Goal: Browse casually: Explore the website without a specific task or goal

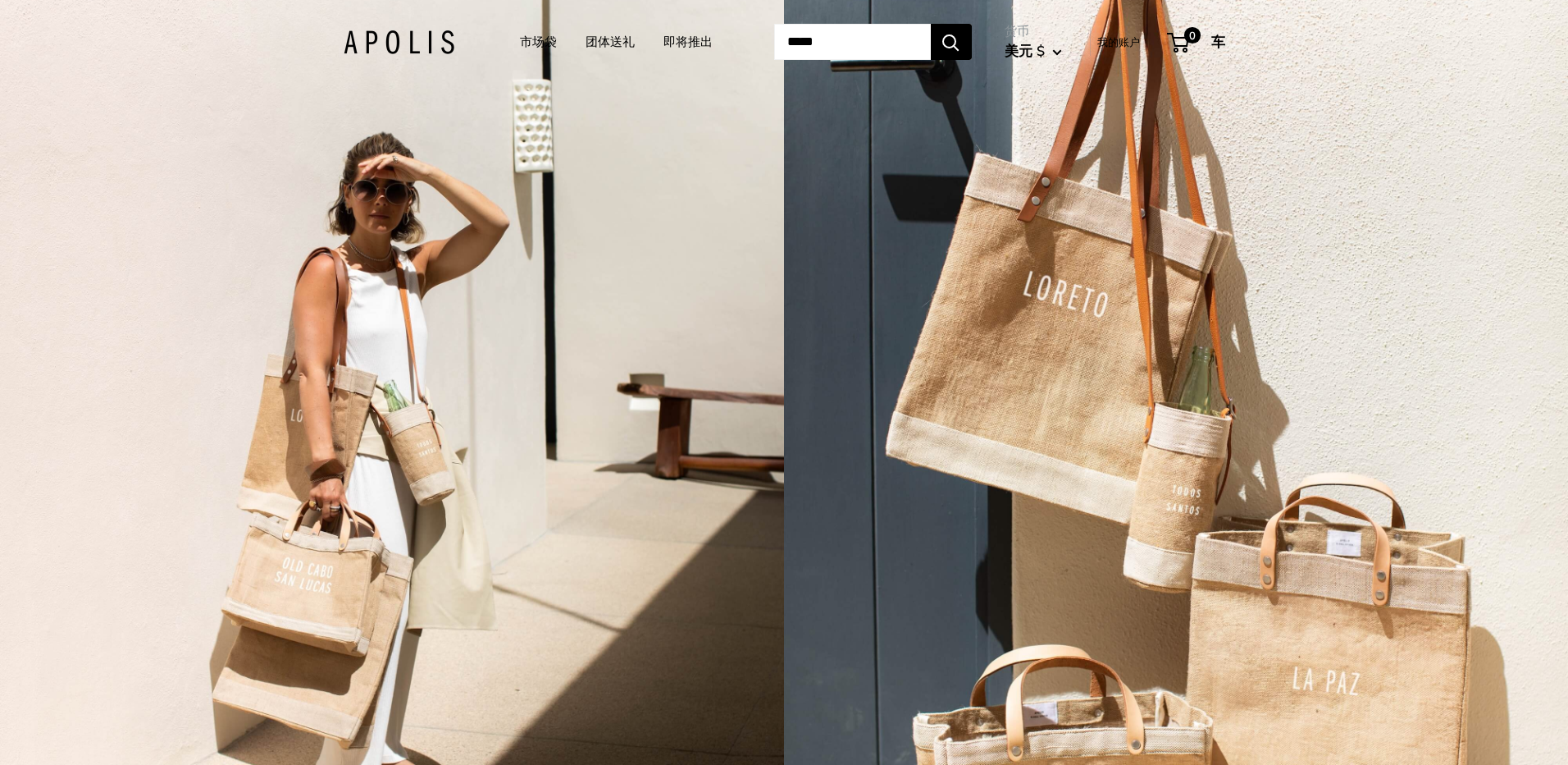
click at [520, 36] on link "市场袋" at bounding box center [538, 42] width 37 height 23
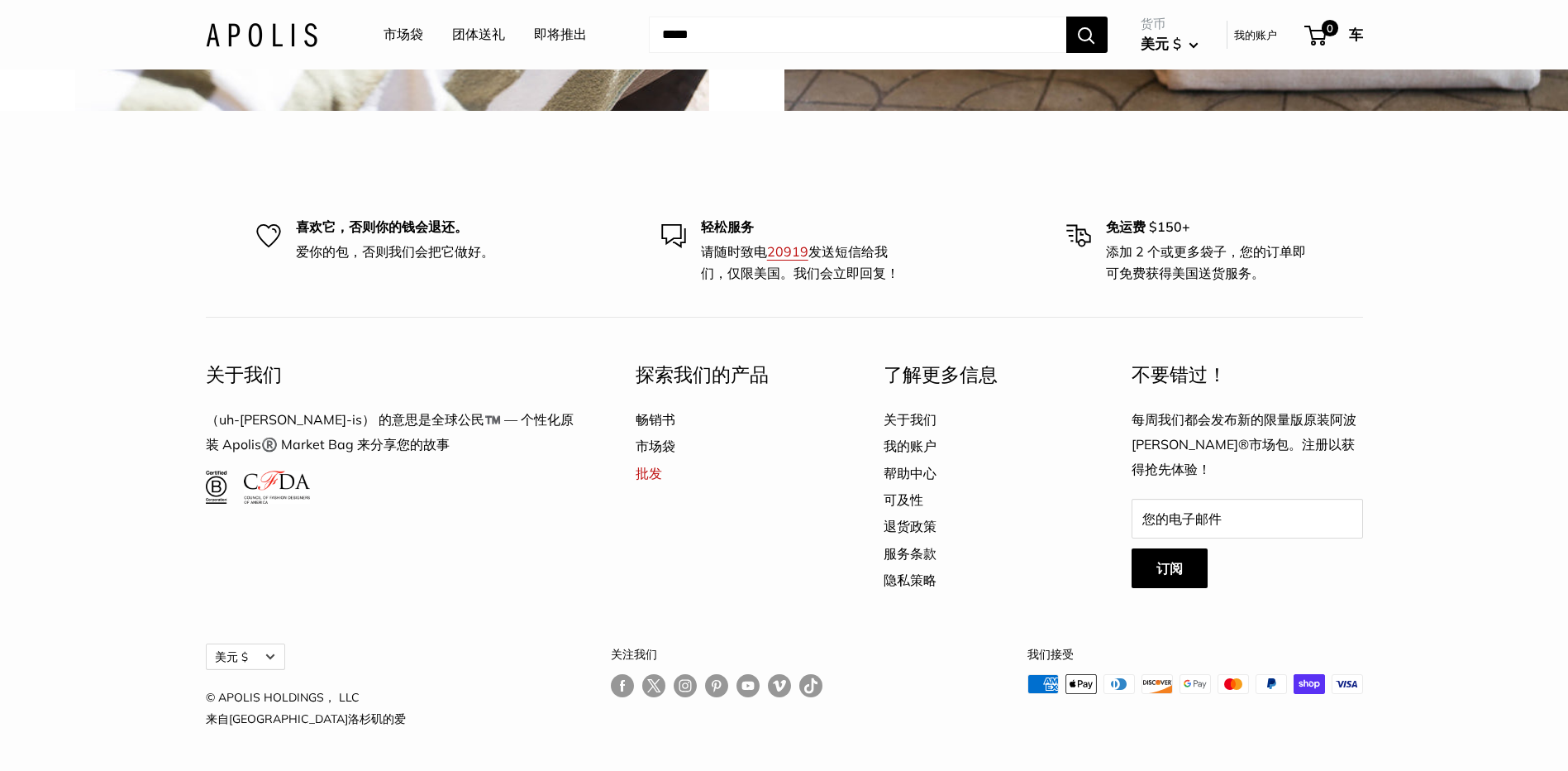
scroll to position [5098, 0]
click at [662, 423] on link "畅销书" at bounding box center [730, 420] width 190 height 27
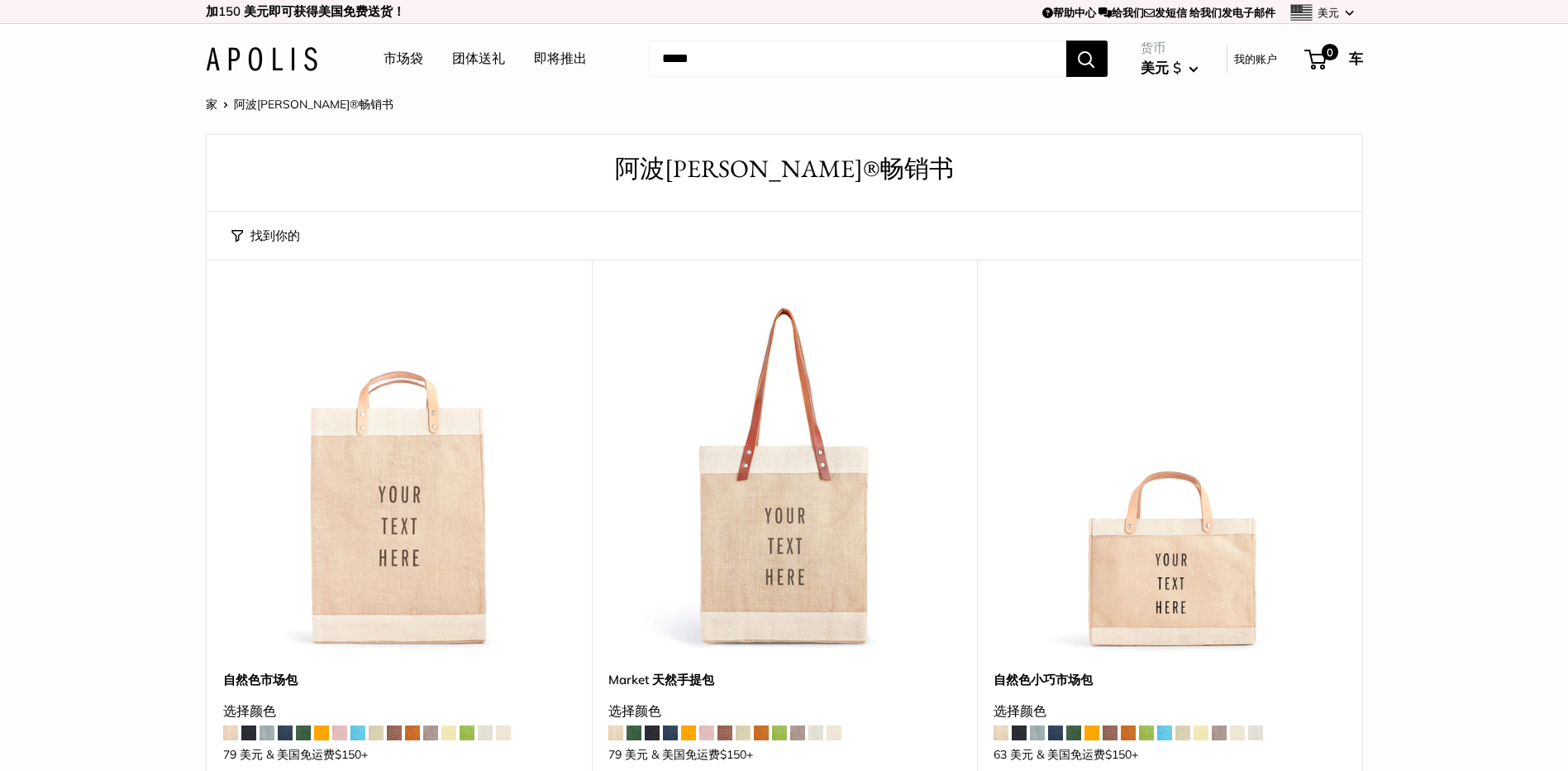
click at [394, 57] on link "市场袋" at bounding box center [403, 58] width 39 height 25
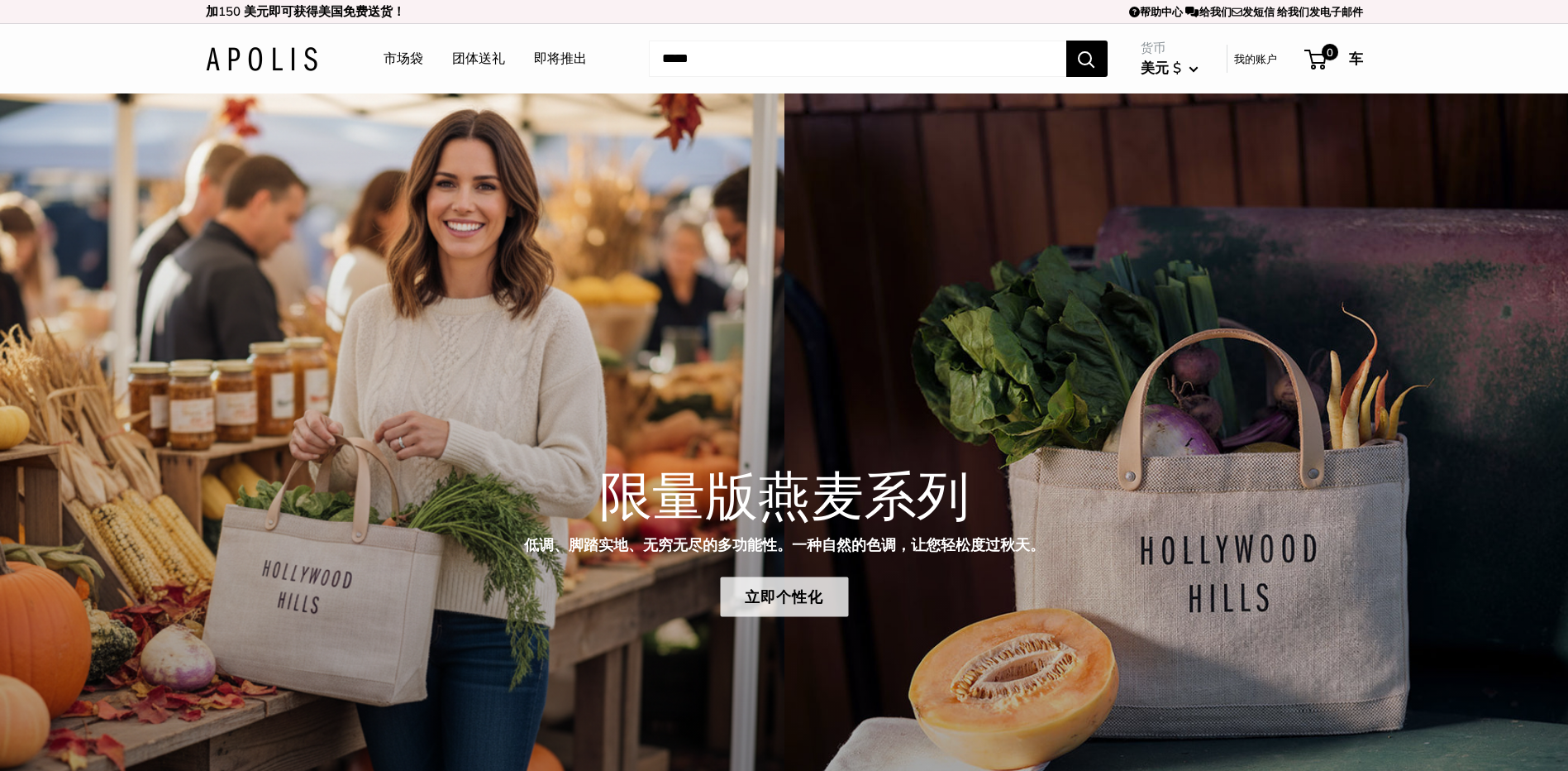
click at [798, 608] on link "立即个性化" at bounding box center [784, 596] width 128 height 39
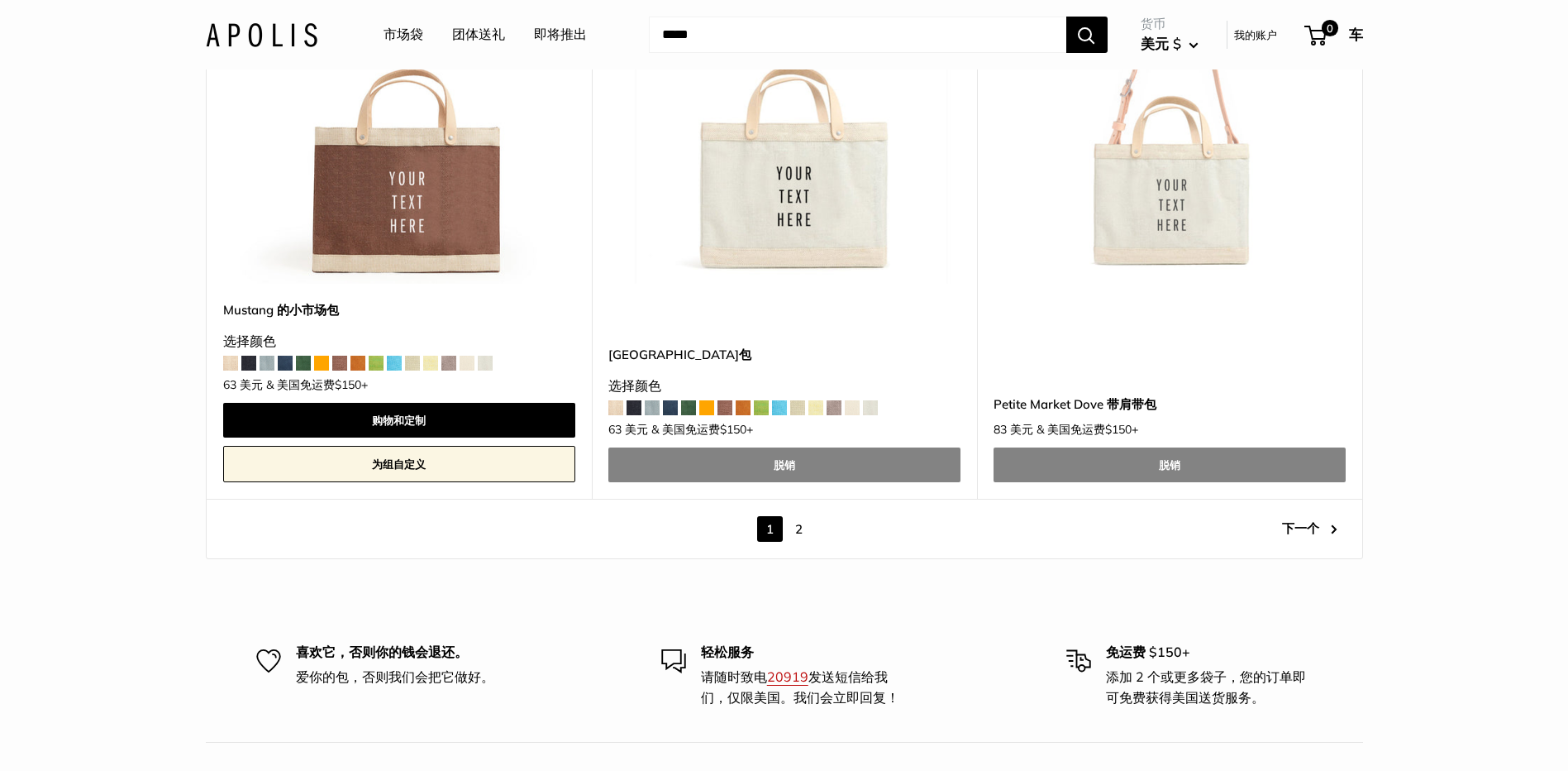
scroll to position [9430, 0]
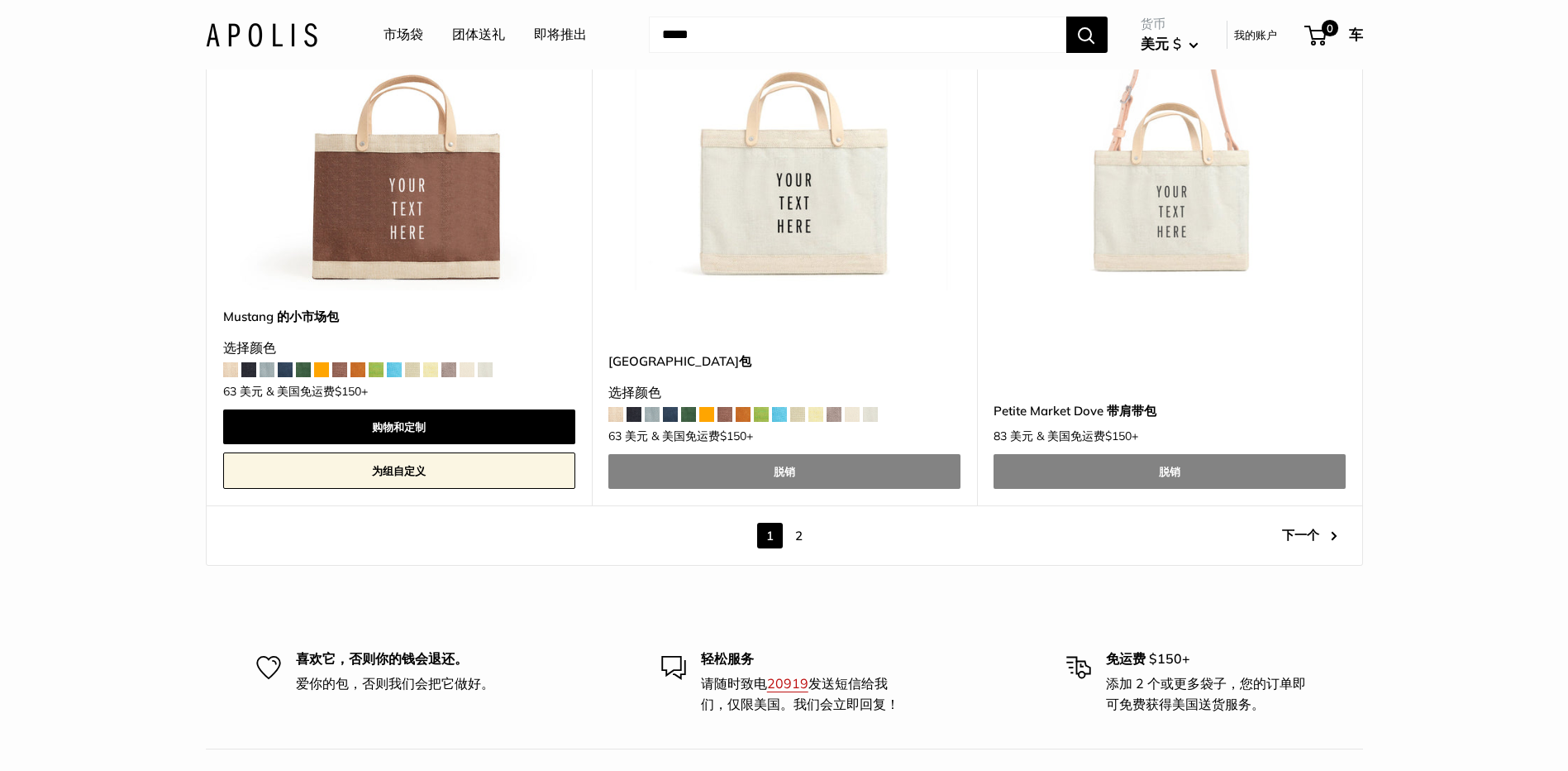
click at [804, 529] on link "2" at bounding box center [798, 535] width 26 height 26
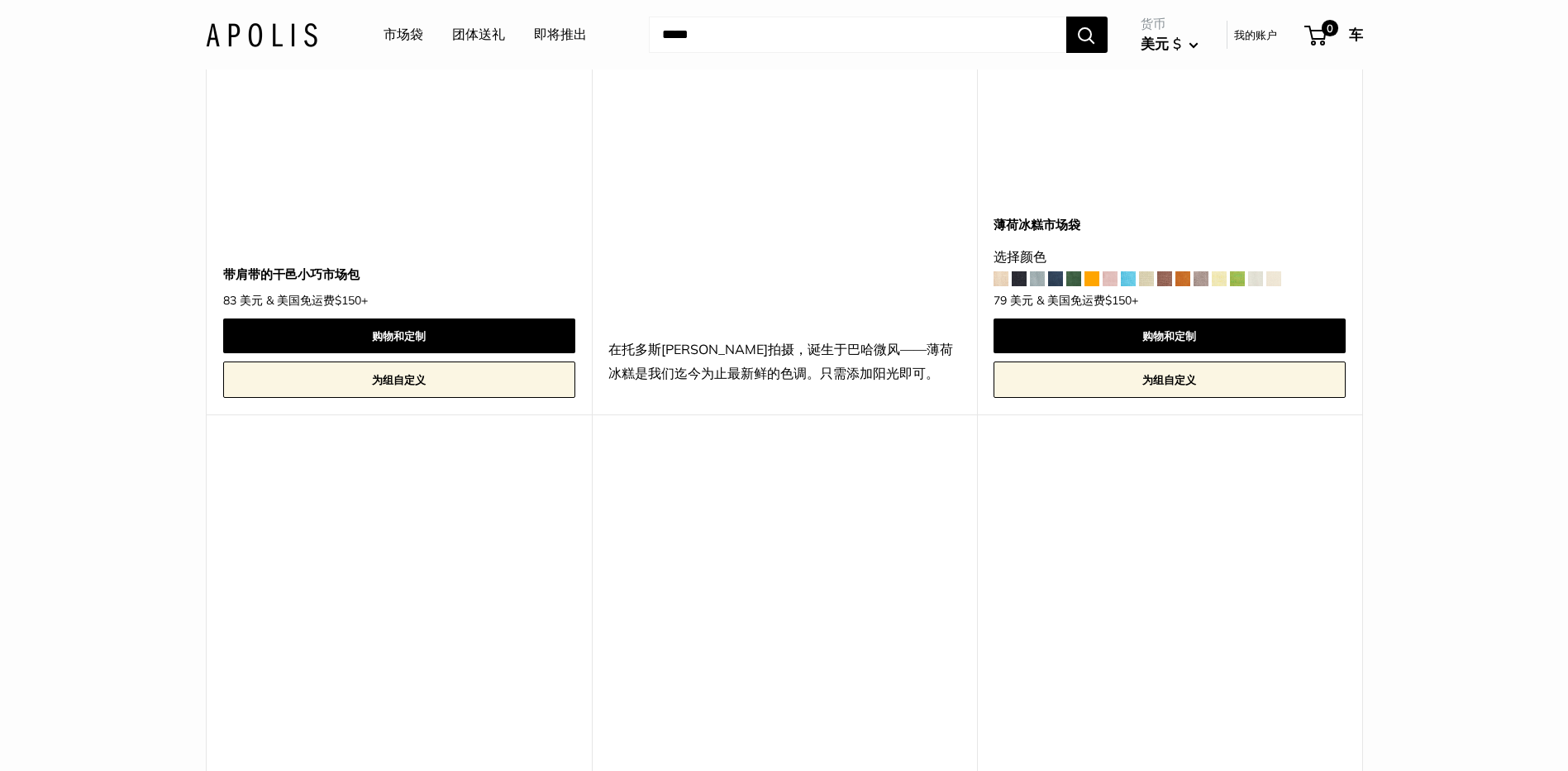
scroll to position [4263, 0]
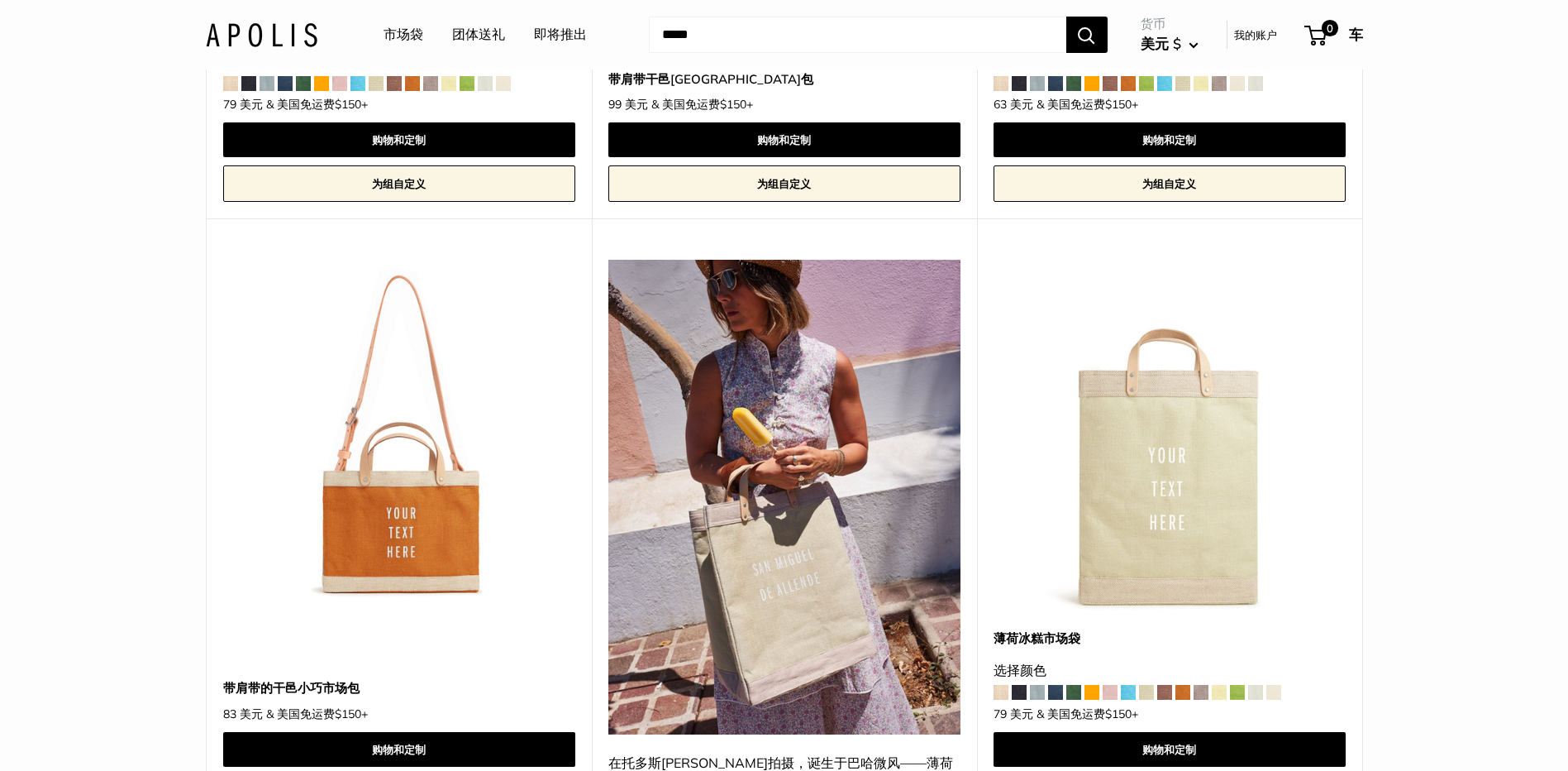
click at [463, 25] on link "团体送礼" at bounding box center [478, 35] width 53 height 25
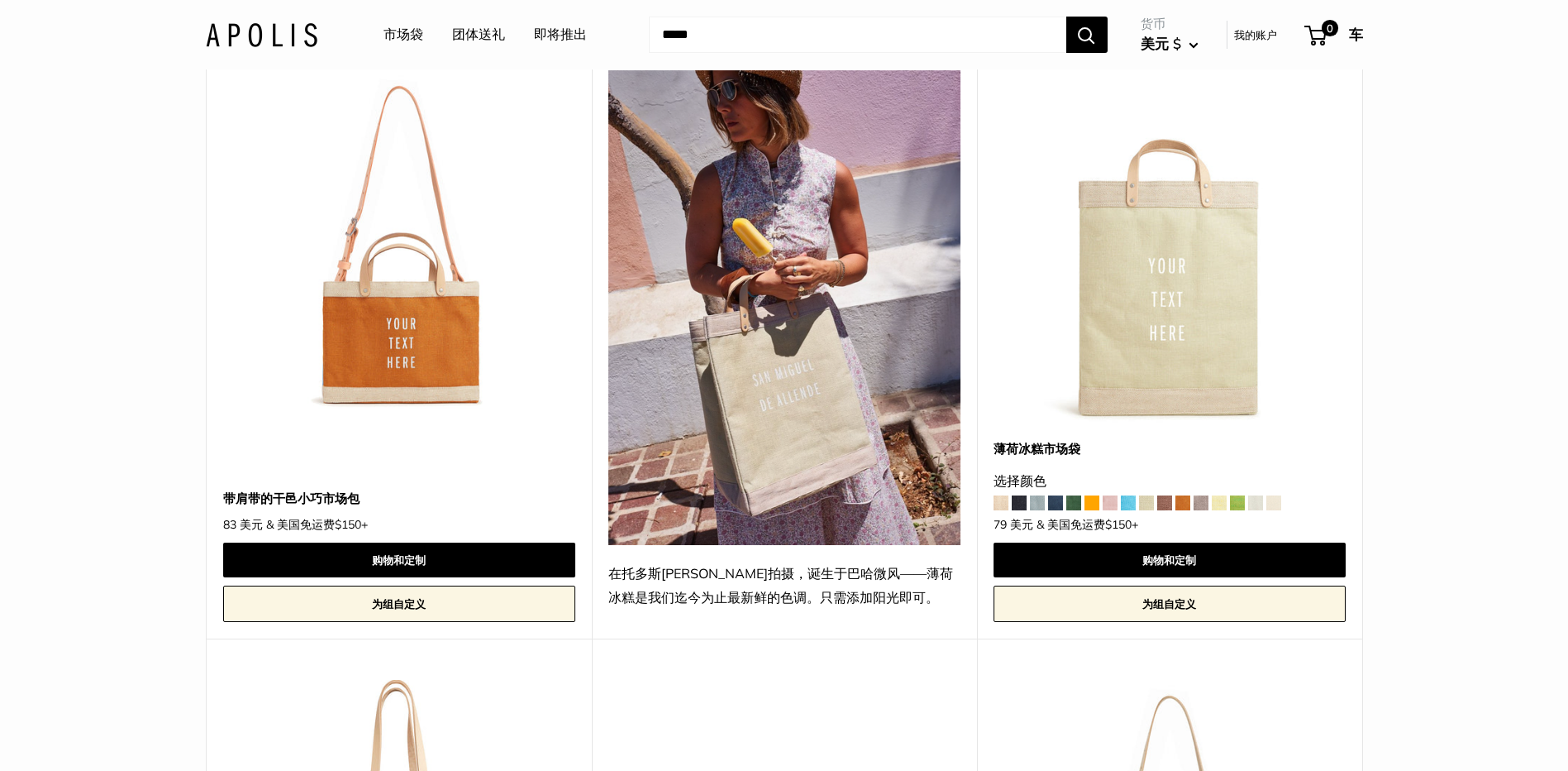
scroll to position [4676, 0]
